Goal: Check status

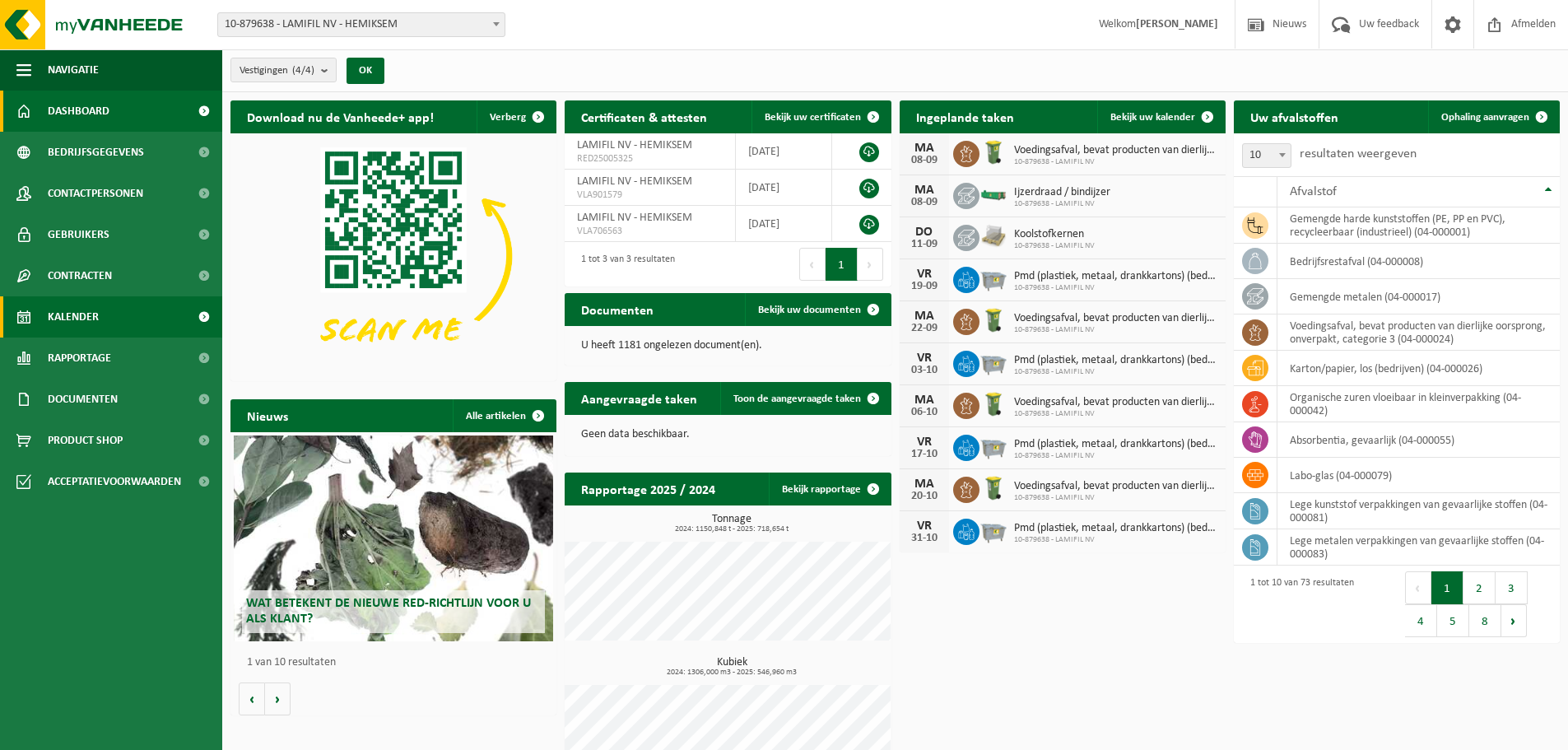
drag, startPoint x: 83, startPoint y: 304, endPoint x: 75, endPoint y: 318, distance: 16.1
click at [83, 303] on span "Kalender" at bounding box center [73, 317] width 51 height 41
click at [75, 315] on span "Kalender" at bounding box center [73, 317] width 51 height 41
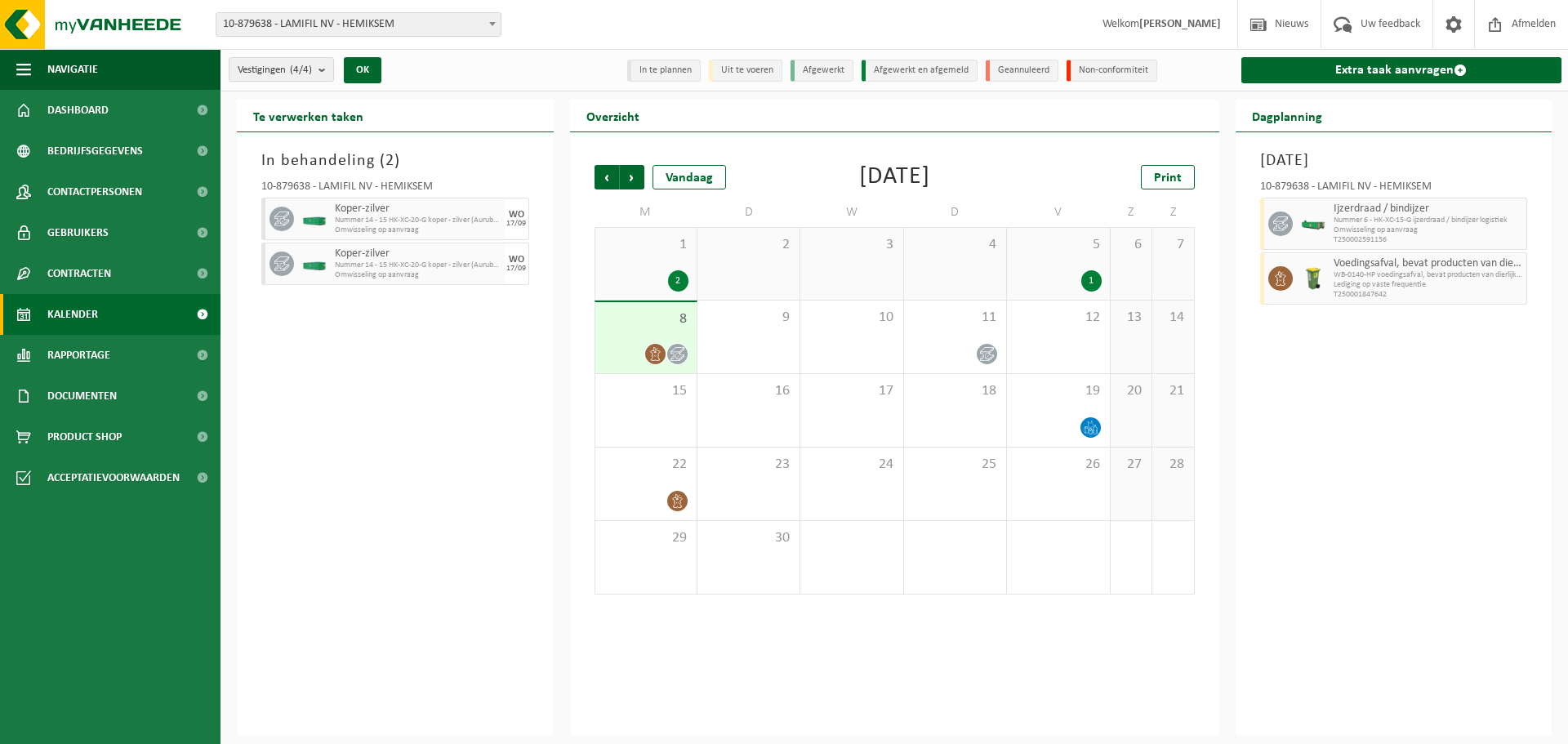
click at [645, 254] on div "1 2" at bounding box center [646, 264] width 101 height 72
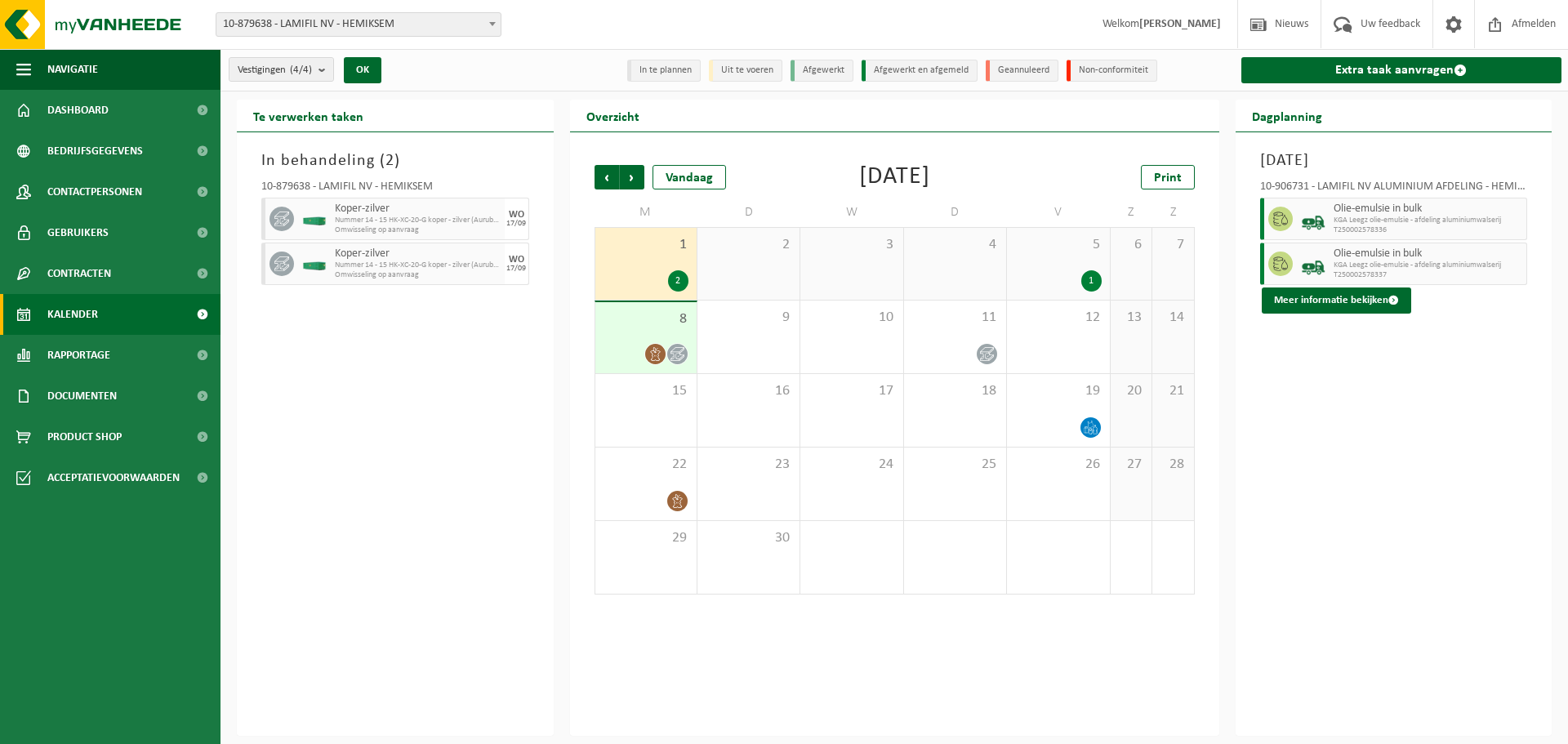
click at [629, 341] on div "8" at bounding box center [646, 337] width 101 height 71
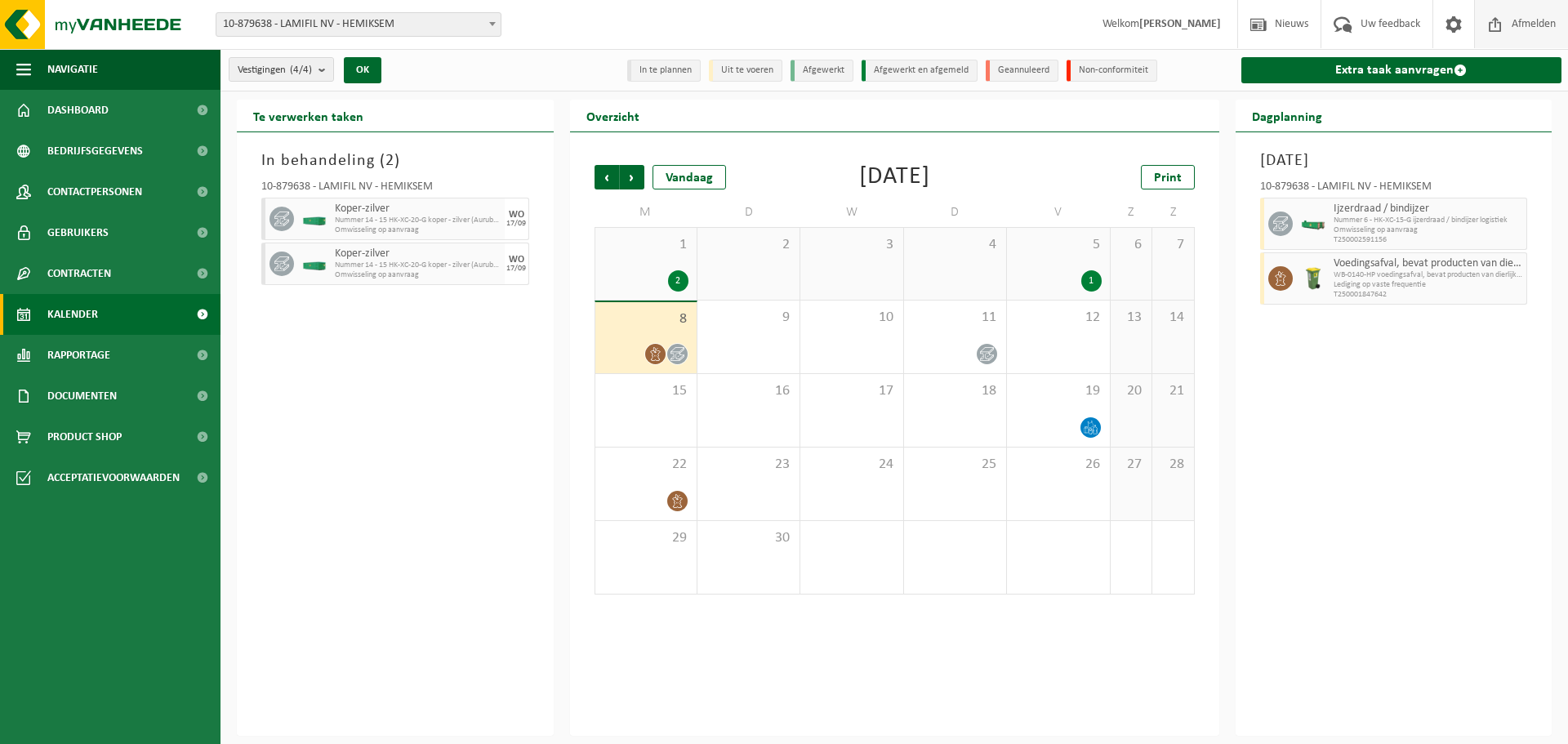
click at [1537, 17] on span "Afmelden" at bounding box center [1533, 24] width 52 height 49
